Goal: Obtain resource: Download file/media

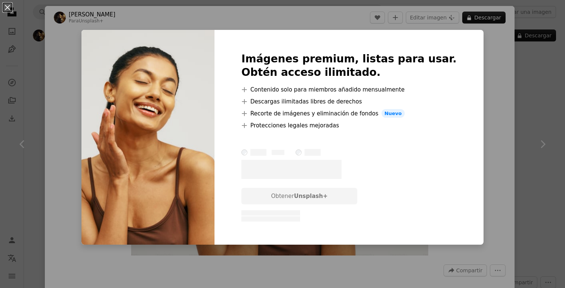
scroll to position [588, 0]
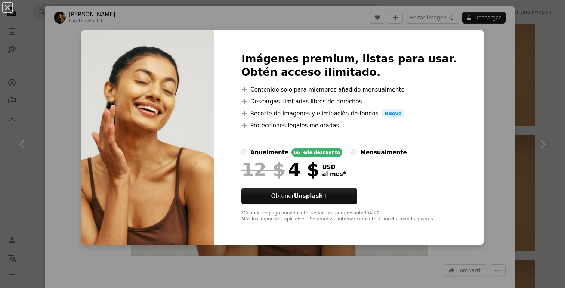
click at [491, 60] on div "An X shape Imágenes premium, listas para usar. Obtén acceso ilimitado. A plus s…" at bounding box center [282, 144] width 565 height 288
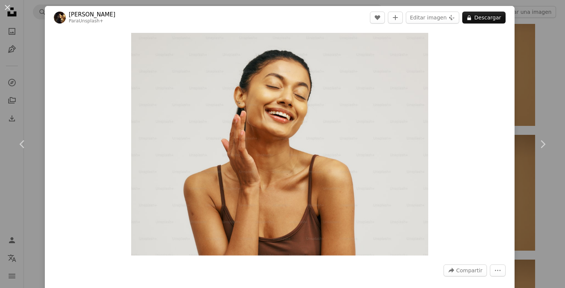
click at [546, 43] on div "An X shape Chevron left Chevron right [PERSON_NAME] Para Unsplash+ A heart A pl…" at bounding box center [282, 144] width 565 height 288
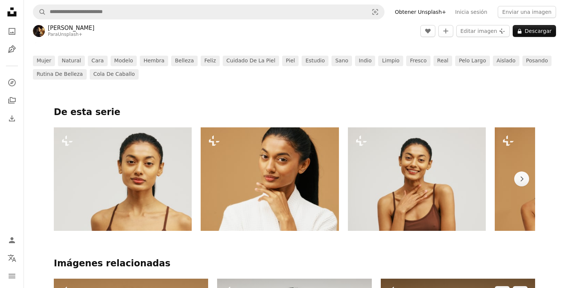
scroll to position [338, 0]
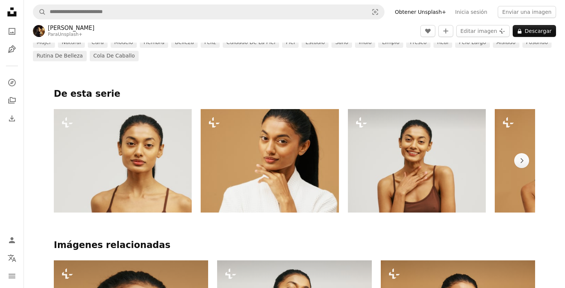
click at [361, 117] on icon "Plus sign for Unsplash+" at bounding box center [361, 122] width 12 height 12
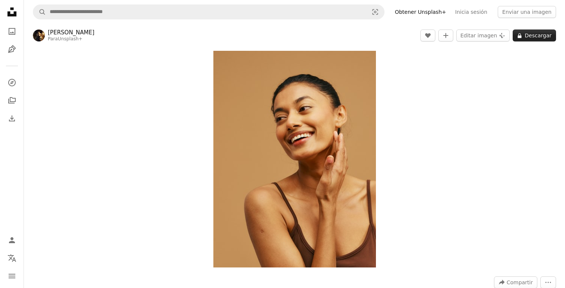
click at [531, 37] on button "A lock Descargar" at bounding box center [533, 35] width 43 height 12
